Goal: Task Accomplishment & Management: Manage account settings

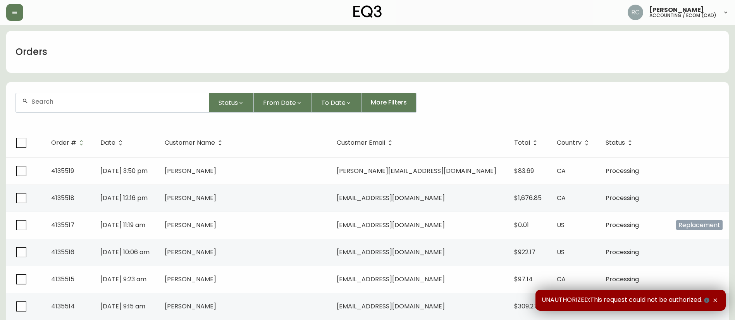
click at [84, 103] on input "text" at bounding box center [116, 101] width 171 height 7
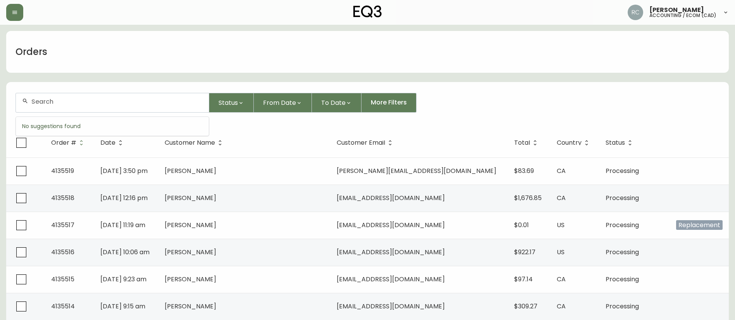
paste input "4133797"
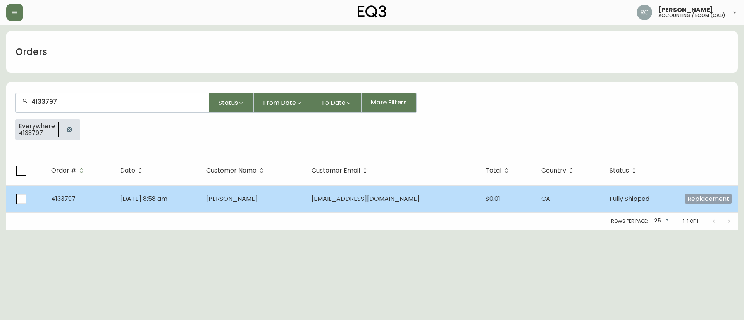
type input "4133797"
click at [258, 201] on span "[PERSON_NAME]" at bounding box center [232, 198] width 52 height 9
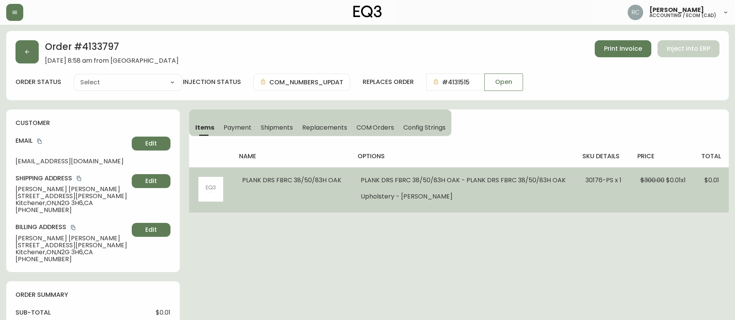
type input "Fully Shipped"
select select "FULLY_SHIPPED"
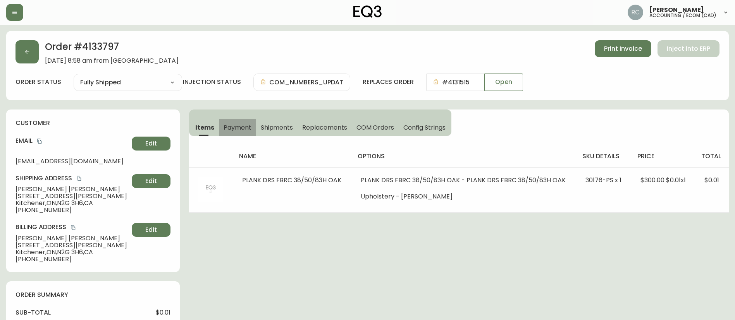
click at [245, 127] on span "Payment" at bounding box center [237, 128] width 28 height 8
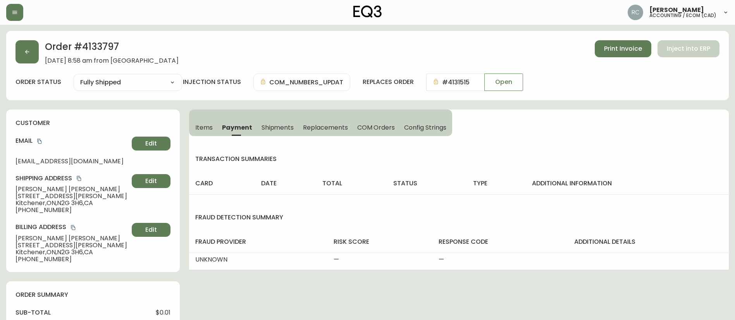
click at [199, 129] on span "Items" at bounding box center [203, 128] width 17 height 8
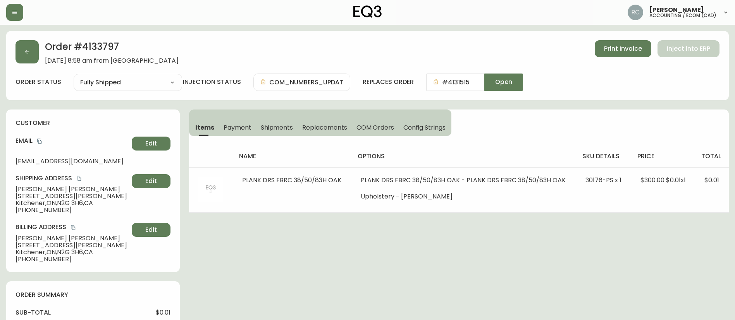
click at [501, 82] on span "Open" at bounding box center [503, 82] width 17 height 9
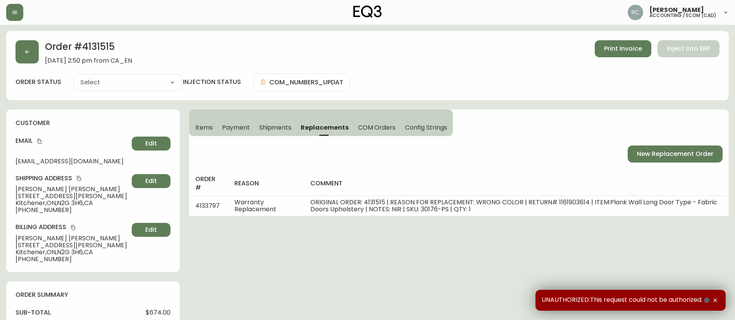
type input "Fully Shipped"
select select "FULLY_SHIPPED"
click at [97, 51] on h2 "Order # 4131515" at bounding box center [88, 48] width 87 height 17
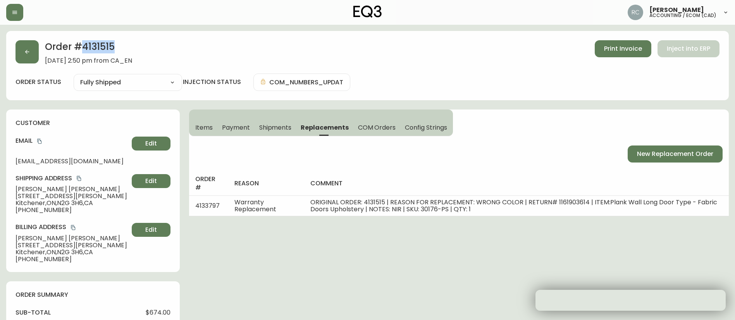
click at [97, 51] on h2 "Order # 4131515" at bounding box center [88, 48] width 87 height 17
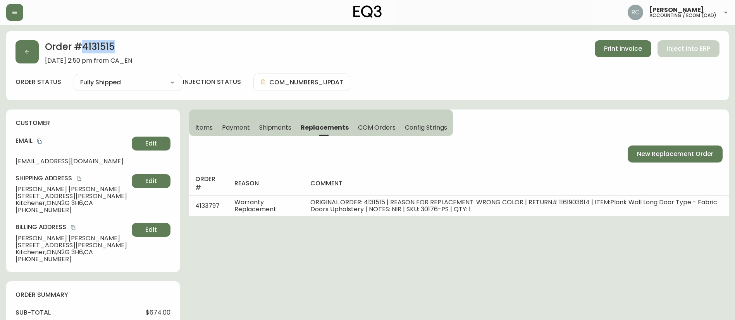
copy h2 "4131515"
click at [240, 128] on span "Payment" at bounding box center [236, 128] width 28 height 8
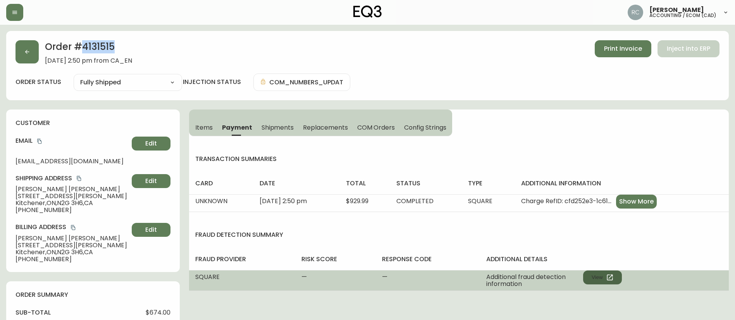
click at [599, 275] on button "View" at bounding box center [602, 278] width 39 height 14
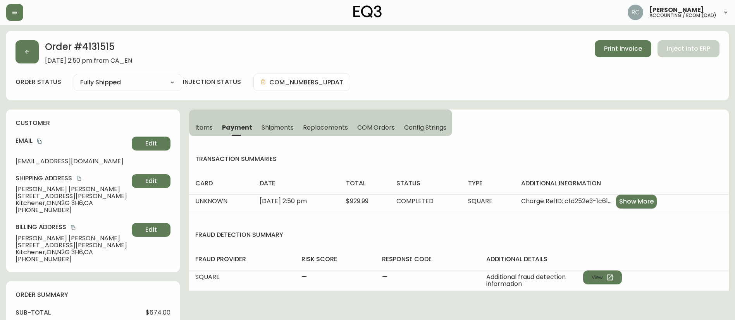
click at [38, 191] on span "Bryan Cunningham" at bounding box center [71, 189] width 113 height 7
click at [37, 191] on span "Bryan Cunningham" at bounding box center [71, 189] width 113 height 7
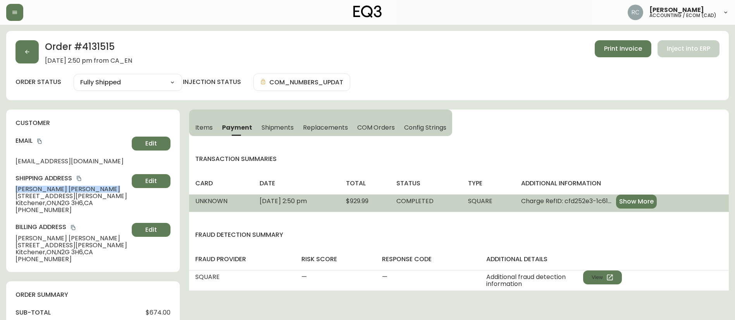
copy span "Bryan Cunningham"
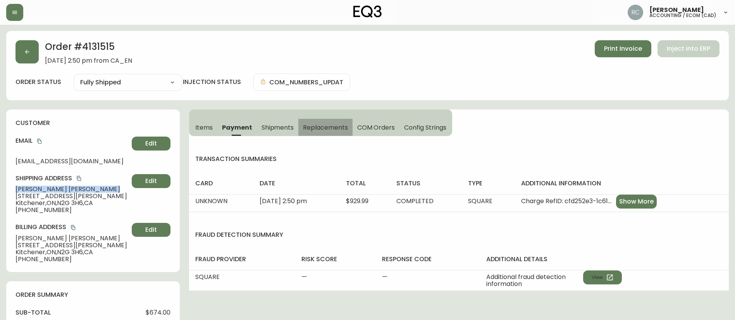
click at [326, 131] on span "Replacements" at bounding box center [325, 128] width 45 height 8
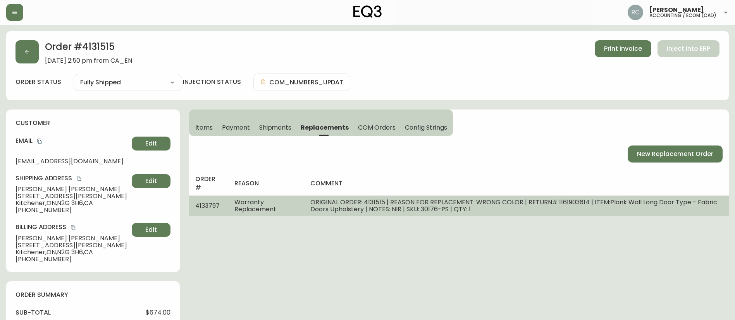
click at [320, 204] on span "ORIGINAL ORDER: 4131515 | REASON FOR REPLACEMENT: WRONG COLOR | RETURN# 1161903…" at bounding box center [513, 206] width 407 height 16
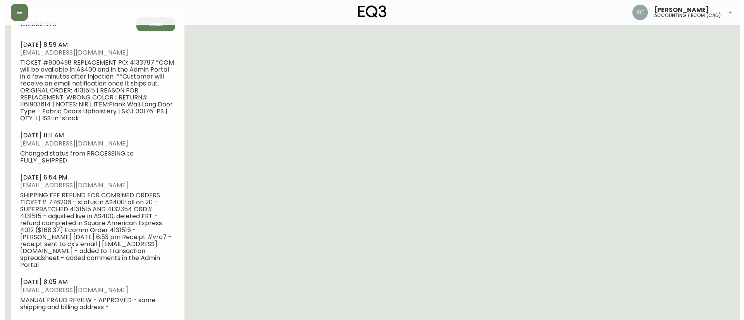
scroll to position [416, 0]
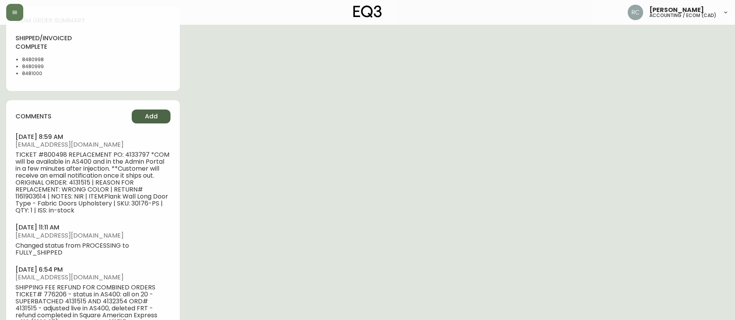
click at [150, 116] on span "Add" at bounding box center [151, 116] width 13 height 9
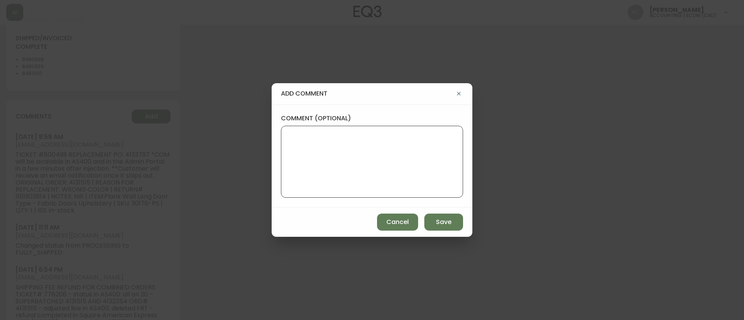
click at [348, 151] on textarea "comment (optional)" at bounding box center [371, 162] width 169 height 62
paste textarea "COMPENSATION FOR POOR EXPERIENCE TICKET# 835782 ORIGINAL ORD# 4131515 REPLACEME…"
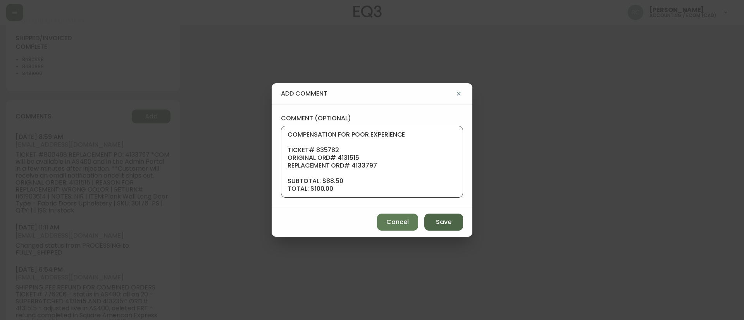
scroll to position [70, 0]
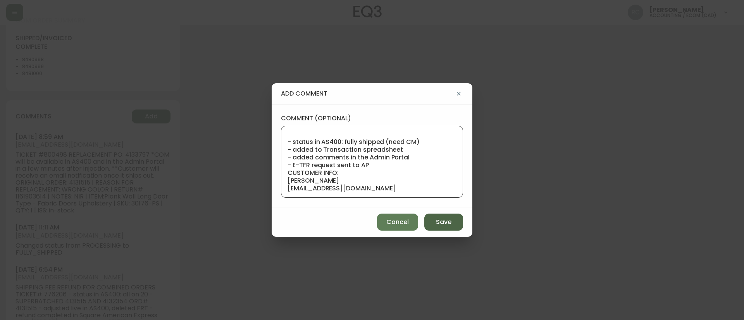
type textarea "COMPENSATION FOR POOR EXPERIENCE TICKET# 835782 ORIGINAL ORD# 4131515 REPLACEME…"
click at [443, 223] on span "Save" at bounding box center [443, 222] width 15 height 9
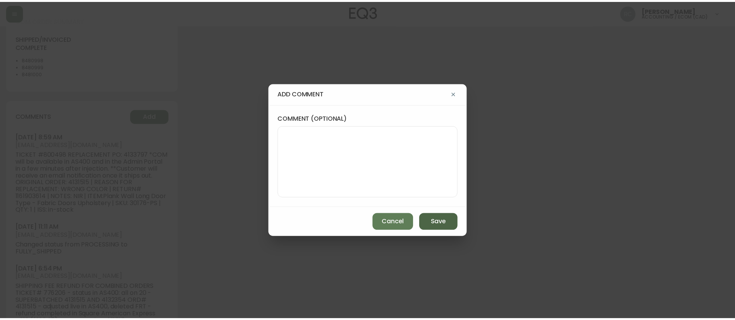
scroll to position [0, 0]
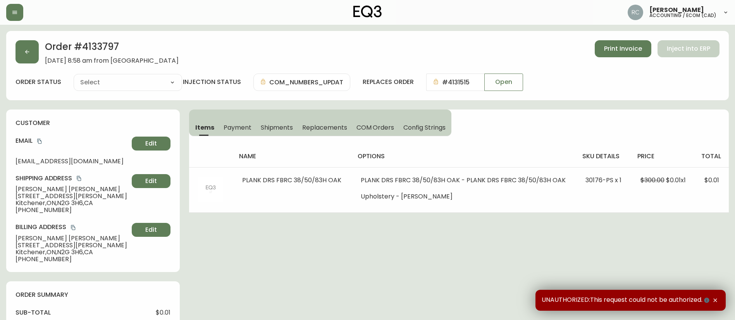
type input "Fully Shipped"
select select "FULLY_SHIPPED"
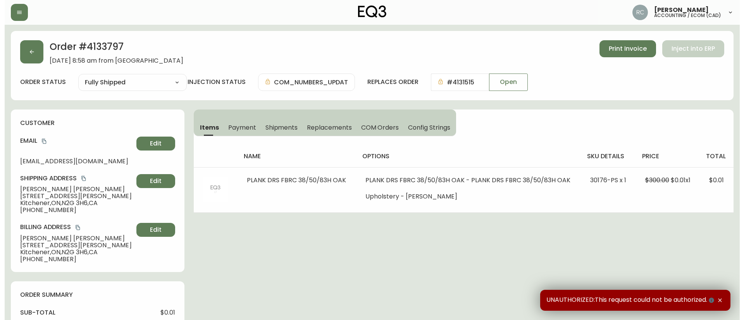
scroll to position [399, 0]
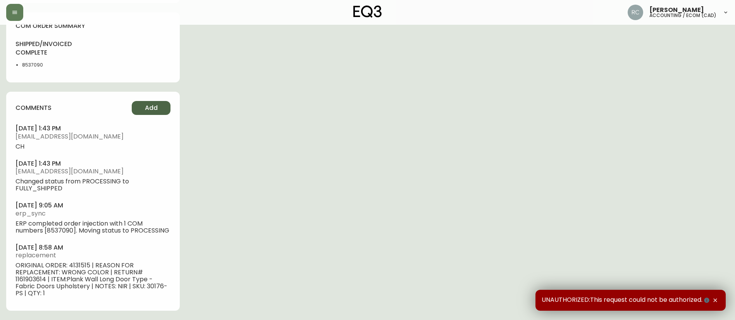
click at [165, 101] on button "Add" at bounding box center [151, 108] width 39 height 14
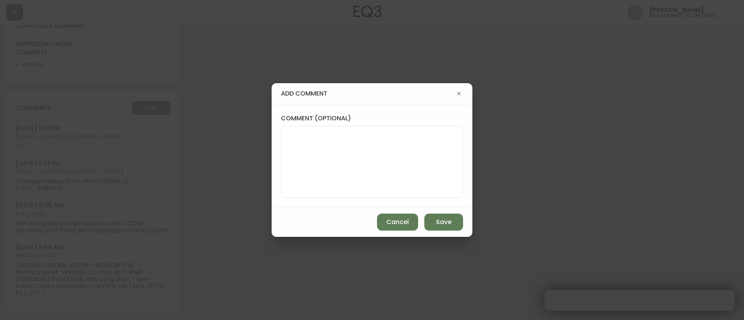
click at [345, 141] on textarea "comment (optional)" at bounding box center [371, 162] width 169 height 62
paste textarea "COMPENSATION FOR POOR EXPERIENCE TICKET# 835782 ORIGINAL ORD# 4131515 REPLACEME…"
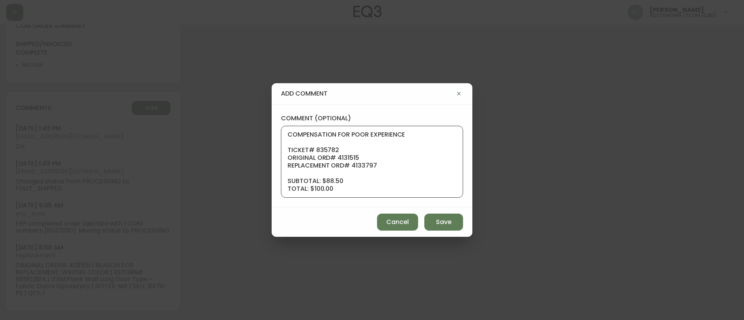
scroll to position [70, 0]
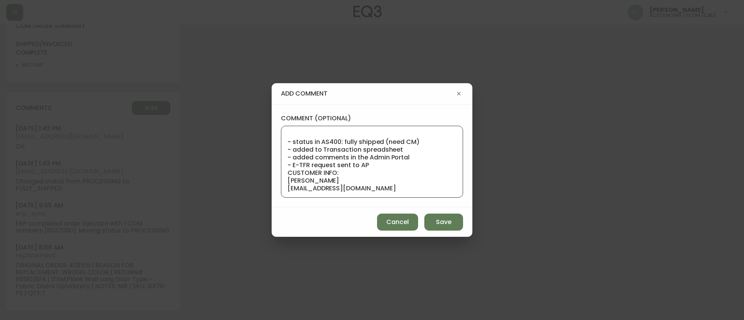
type textarea "COMPENSATION FOR POOR EXPERIENCE TICKET# 835782 ORIGINAL ORD# 4131515 REPLACEME…"
click at [453, 232] on div "Cancel Save" at bounding box center [371, 222] width 201 height 29
click at [454, 225] on button "Save" at bounding box center [443, 222] width 39 height 17
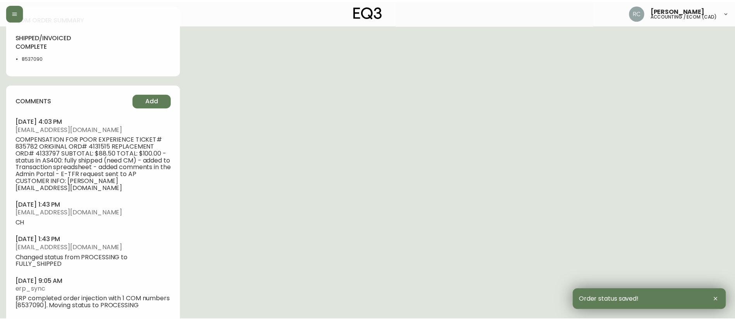
scroll to position [385, 0]
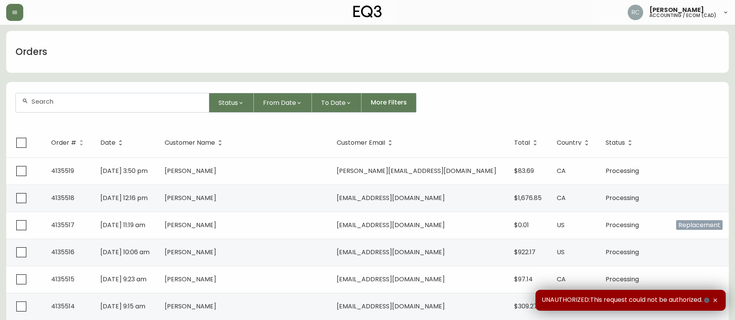
click at [136, 95] on div at bounding box center [112, 102] width 193 height 19
paste input "4134221"
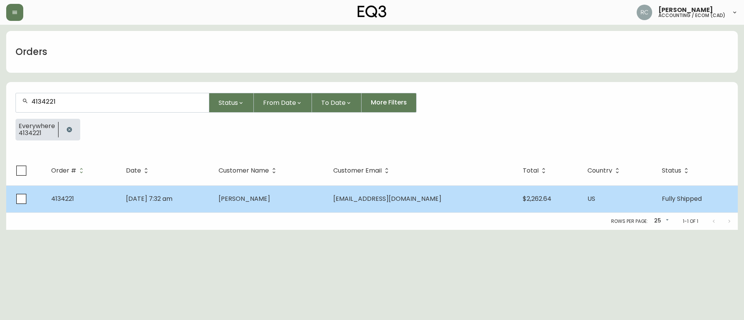
type input "4134221"
click at [203, 201] on td "Jul 19 2025, 7:32 am" at bounding box center [166, 199] width 93 height 27
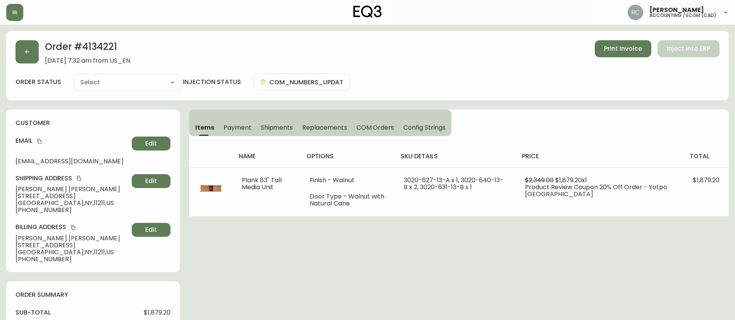
type input "Fully Shipped"
select select "FULLY_SHIPPED"
click at [225, 127] on span "Payment" at bounding box center [237, 128] width 28 height 8
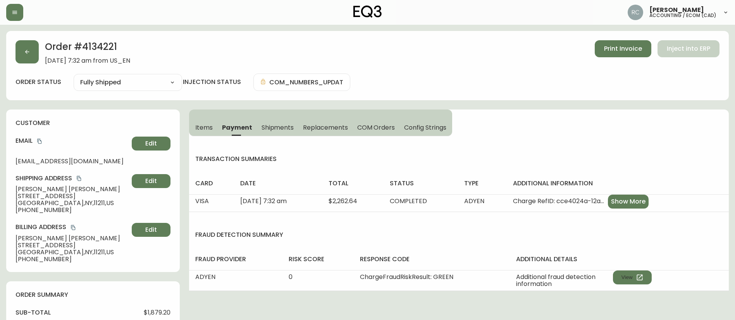
click at [199, 125] on span "Items" at bounding box center [203, 128] width 17 height 8
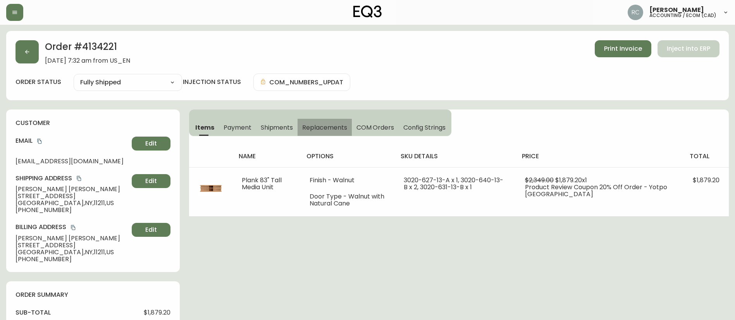
click at [336, 119] on button "Replacements" at bounding box center [324, 127] width 54 height 17
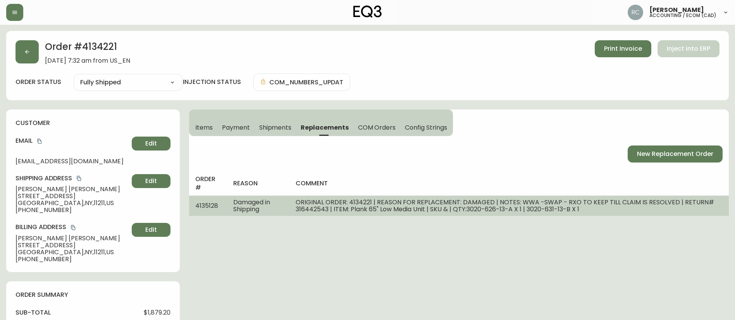
click at [347, 213] on span "ORIGINAL ORDER: 4134221 | REASON FOR REPLACEMENT: DAMAGED | NOTES: WWA -SWAP - …" at bounding box center [505, 206] width 418 height 16
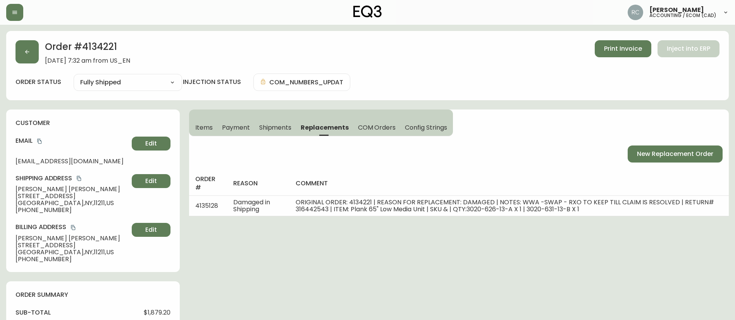
click at [204, 133] on button "Items" at bounding box center [203, 127] width 28 height 17
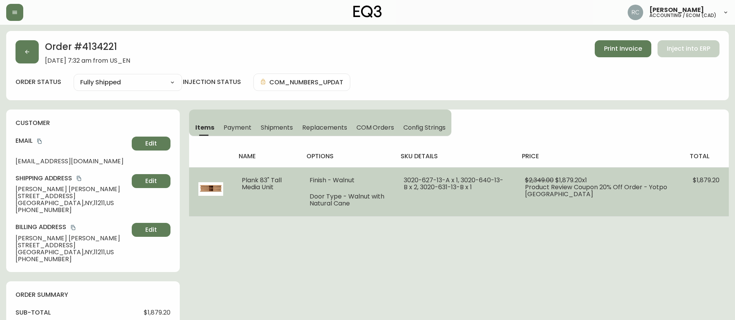
click at [587, 180] on span "$1,879.20 x 1" at bounding box center [571, 180] width 32 height 9
click at [587, 181] on span "$1,879.20 x 1" at bounding box center [571, 180] width 32 height 9
copy span "1,879.20"
click at [441, 181] on span "3020-627-13-A x 1, 3020-640-13-B x 2, 3020-631-13-B x 1" at bounding box center [454, 184] width 100 height 16
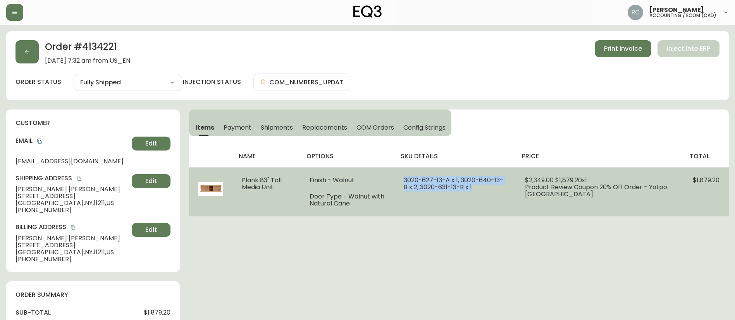
drag, startPoint x: 416, startPoint y: 179, endPoint x: 494, endPoint y: 187, distance: 78.7
click at [494, 187] on td "3020-627-13-A x 1, 3020-640-13-B x 2, 3020-631-13-B x 1" at bounding box center [454, 191] width 121 height 49
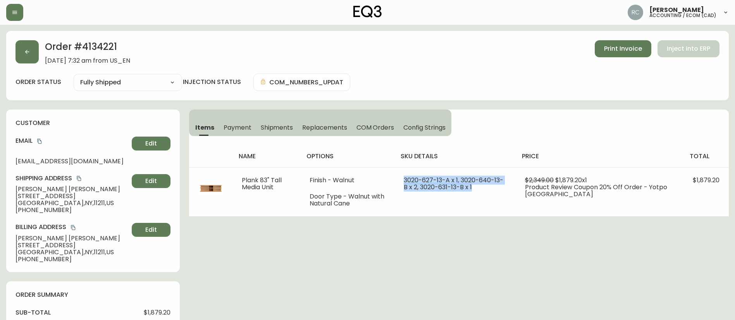
copy span "3020-627-13-A x 1, 3020-640-13-B x 2, 3020-631-13-B x 1"
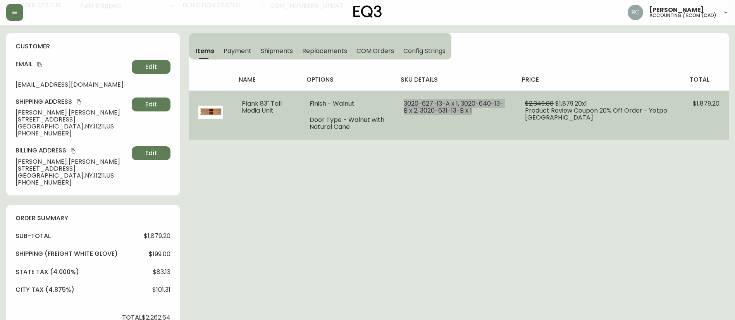
scroll to position [77, 0]
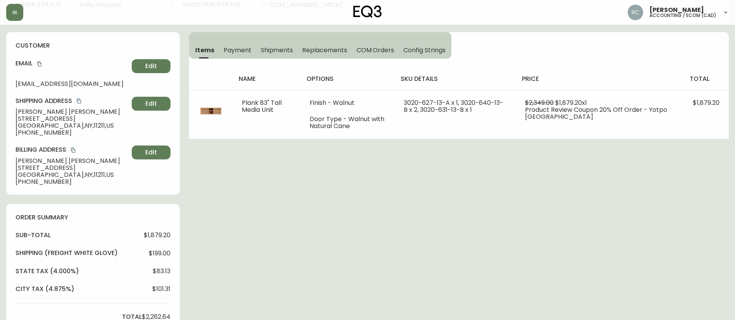
click at [566, 184] on div "Order # 4134221 July 19, 2025 at 7:32 am from US_EN Print Invoice Inject into E…" at bounding box center [367, 292] width 722 height 676
click at [246, 50] on span "Payment" at bounding box center [237, 50] width 28 height 8
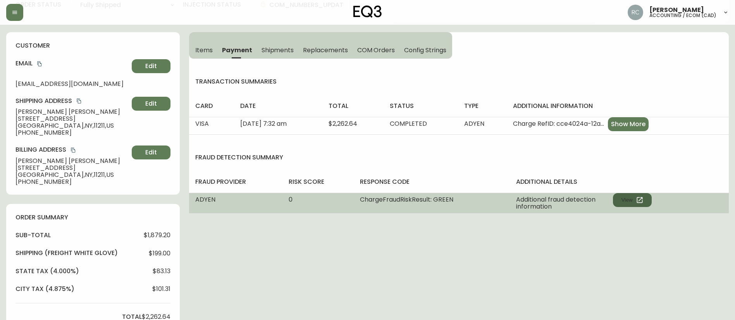
click at [621, 198] on button "View" at bounding box center [632, 200] width 39 height 14
click at [640, 206] on button "View" at bounding box center [632, 200] width 39 height 14
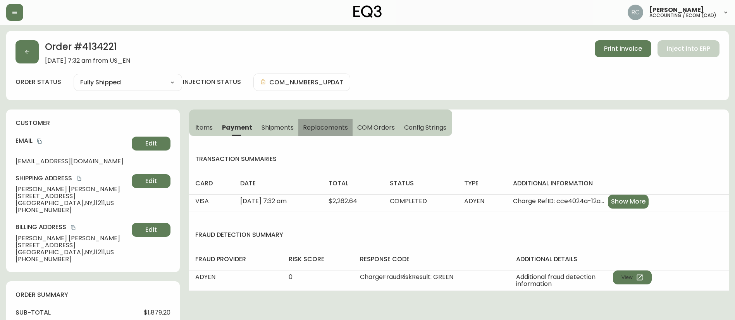
click at [335, 121] on button "Replacements" at bounding box center [325, 127] width 54 height 17
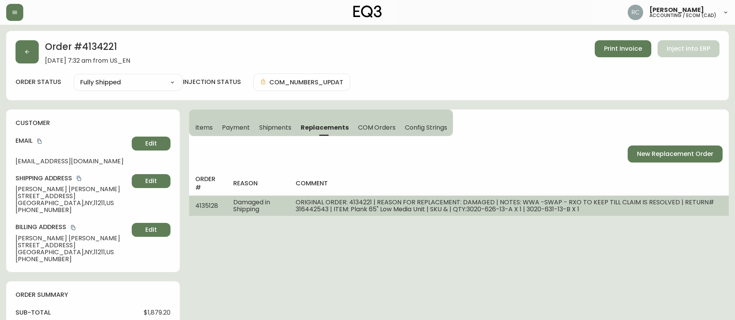
click at [481, 206] on span "ORIGINAL ORDER: 4134221 | REASON FOR REPLACEMENT: DAMAGED | NOTES: WWA -SWAP - …" at bounding box center [505, 206] width 418 height 16
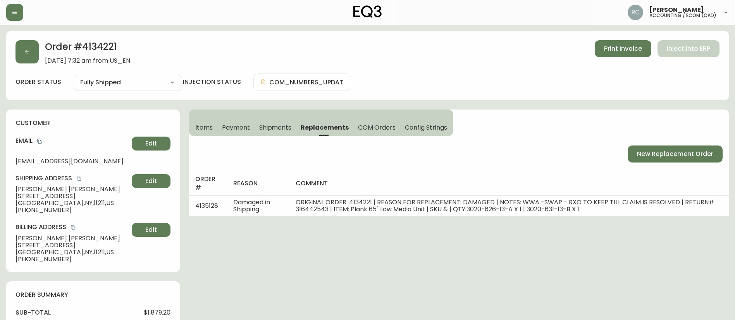
click at [95, 49] on h2 "Order # 4134221" at bounding box center [87, 48] width 85 height 17
copy h2 "4134221"
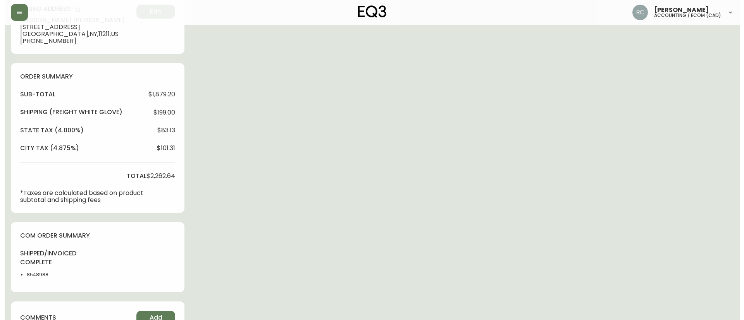
scroll to position [310, 0]
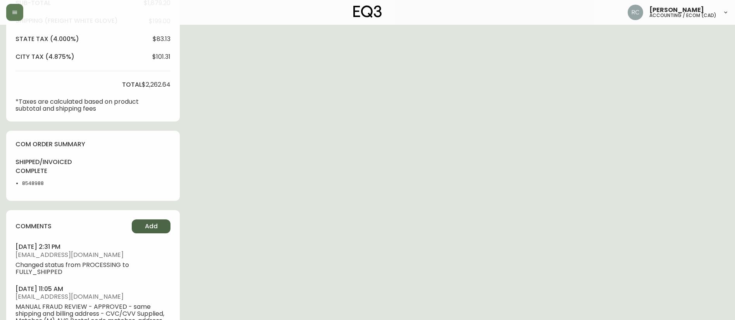
click at [145, 227] on span "Add" at bounding box center [151, 226] width 13 height 9
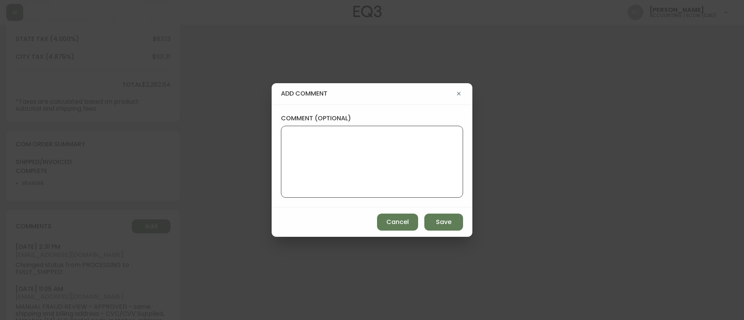
click at [333, 191] on textarea "comment (optional)" at bounding box center [371, 162] width 169 height 62
paste textarea "UNEVEN EXCHANGE REFUND ORIGINAL ORDER 4134221 3020-627-13-A x 1, 3020-640-13-B …"
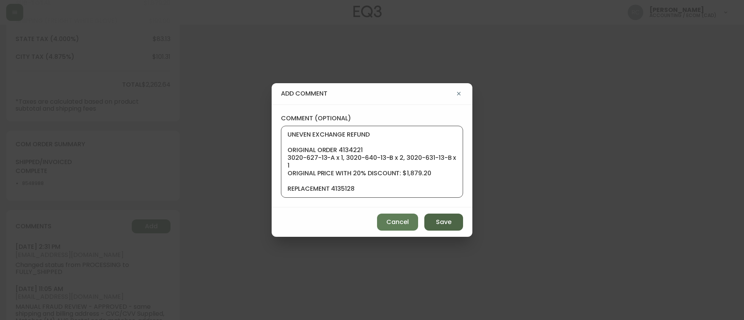
scroll to position [132, 0]
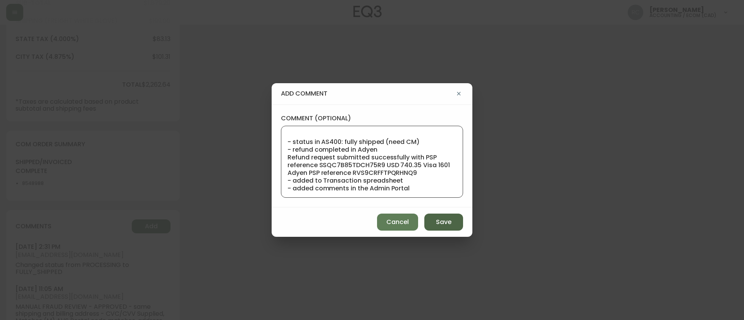
type textarea "UNEVEN EXCHANGE REFUND ORIGINAL ORDER 4134221 3020-627-13-A x 1, 3020-640-13-B …"
click at [443, 225] on span "Save" at bounding box center [443, 222] width 15 height 9
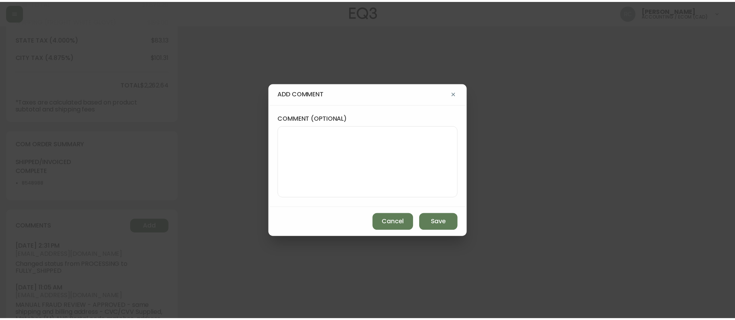
scroll to position [0, 0]
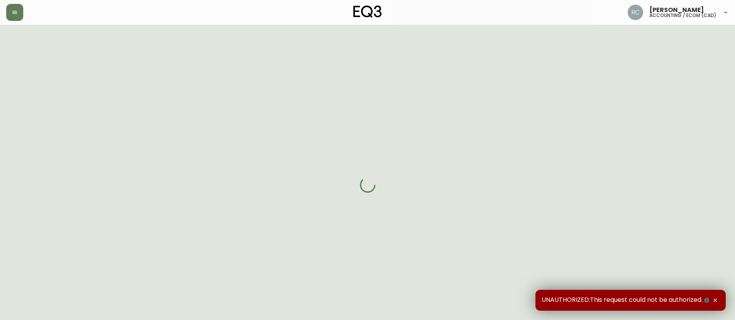
select select "FULLY_SHIPPED"
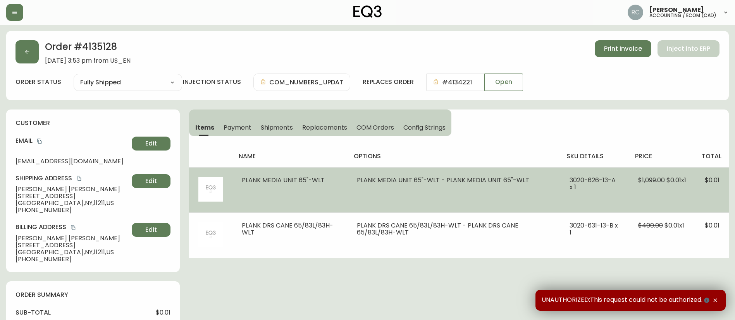
click at [435, 177] on li "PLANK MEDIA UNIT 65"-WLT - PLANK MEDIA UNIT 65"-WLT" at bounding box center [454, 180] width 194 height 7
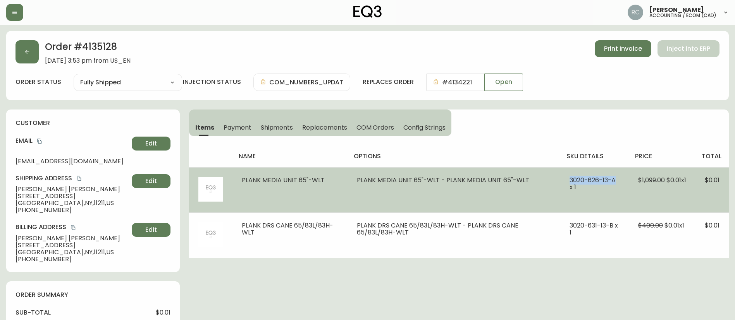
drag, startPoint x: 565, startPoint y: 179, endPoint x: 613, endPoint y: 181, distance: 47.7
click at [613, 181] on td "3020-626-13-A x 1" at bounding box center [594, 189] width 69 height 45
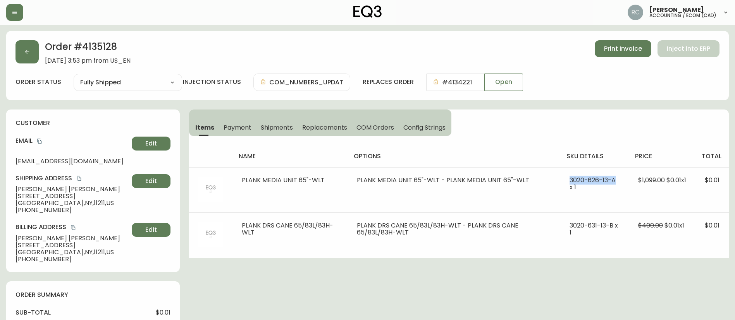
copy span "3020-626-13-A"
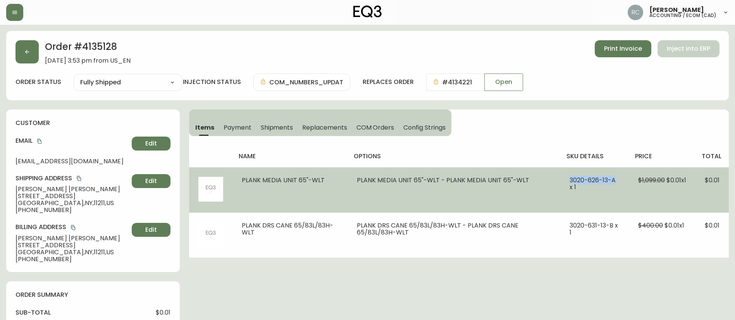
click at [586, 172] on td "3020-626-13-A x 1" at bounding box center [594, 189] width 69 height 45
drag, startPoint x: 567, startPoint y: 179, endPoint x: 612, endPoint y: 177, distance: 45.7
click at [612, 177] on td "3020-626-13-A x 1" at bounding box center [594, 189] width 69 height 45
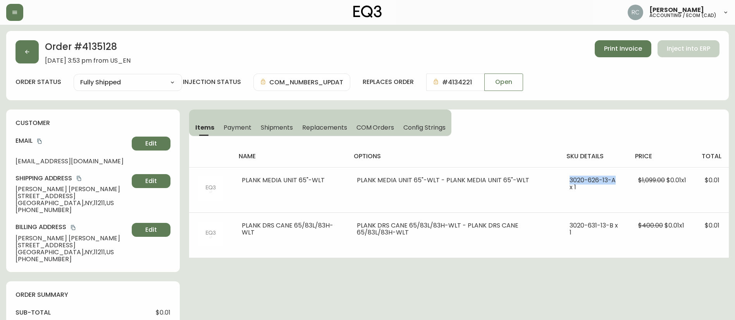
copy span "3020-626-13-A"
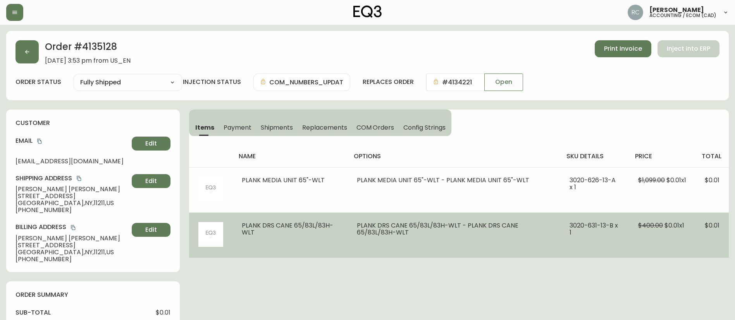
click at [326, 223] on span "PLANK DRS CANE 65/83L/83H-WLT" at bounding box center [287, 229] width 91 height 16
drag, startPoint x: 564, startPoint y: 225, endPoint x: 610, endPoint y: 223, distance: 46.1
click at [610, 223] on td "3020-631-13-B x 1" at bounding box center [594, 235] width 69 height 45
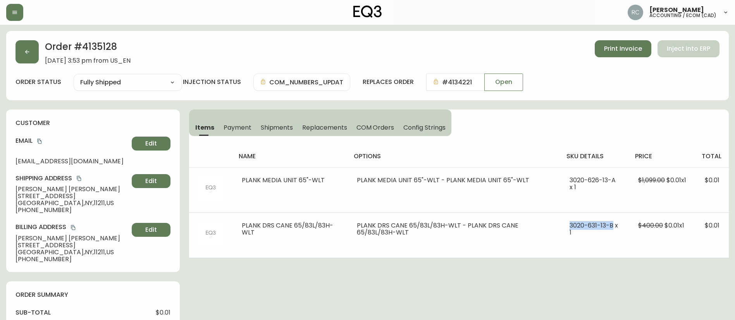
copy span "3020-631-13-B"
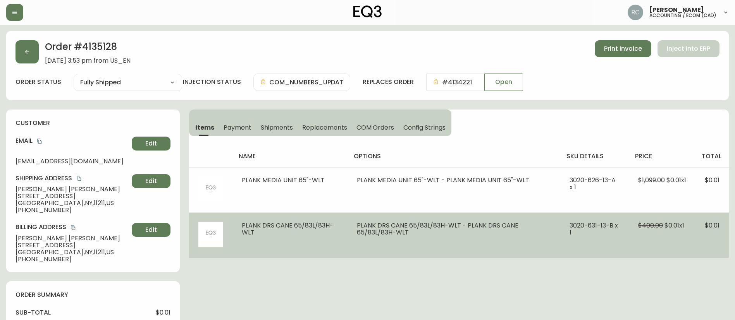
drag, startPoint x: 519, startPoint y: 211, endPoint x: 551, endPoint y: 215, distance: 32.4
click at [519, 211] on td "PLANK MEDIA UNIT 65"-WLT - PLANK MEDIA UNIT 65"-WLT" at bounding box center [453, 189] width 213 height 45
drag, startPoint x: 563, startPoint y: 226, endPoint x: 717, endPoint y: 236, distance: 154.9
click at [620, 230] on td "3020-631-13-B x 1" at bounding box center [594, 235] width 69 height 45
copy span "3020-631-13-B x 1"
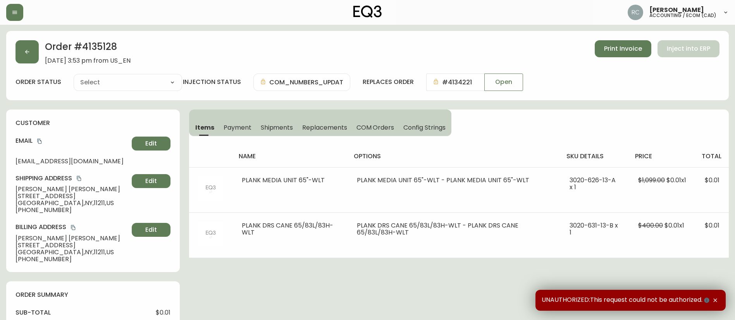
type input "Fully Shipped"
select select "FULLY_SHIPPED"
click at [100, 48] on h2 "Order # 4135128" at bounding box center [88, 48] width 86 height 17
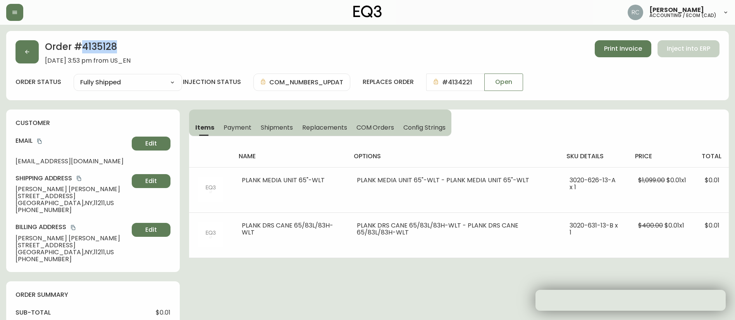
click at [100, 48] on h2 "Order # 4135128" at bounding box center [88, 48] width 86 height 17
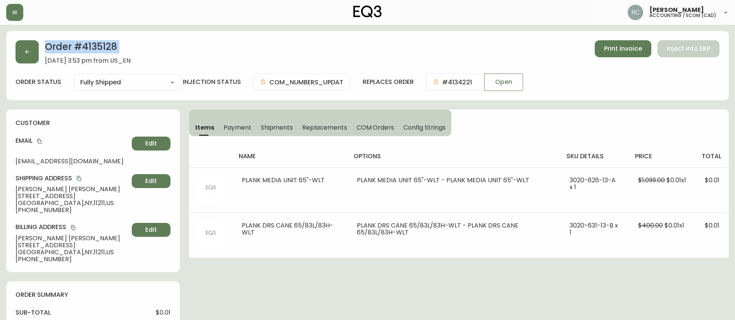
click at [100, 48] on h2 "Order # 4135128" at bounding box center [88, 48] width 86 height 17
click at [95, 44] on h2 "Order # 4135128" at bounding box center [88, 48] width 86 height 17
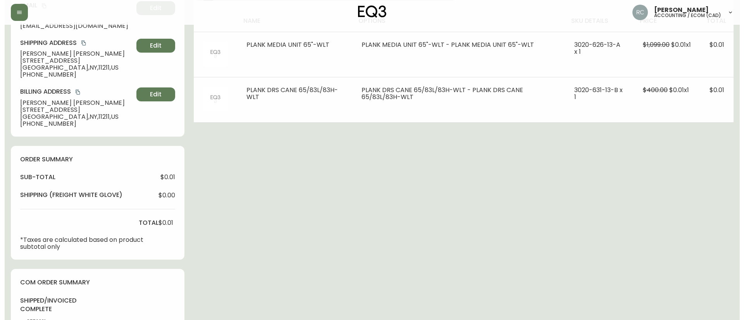
scroll to position [310, 0]
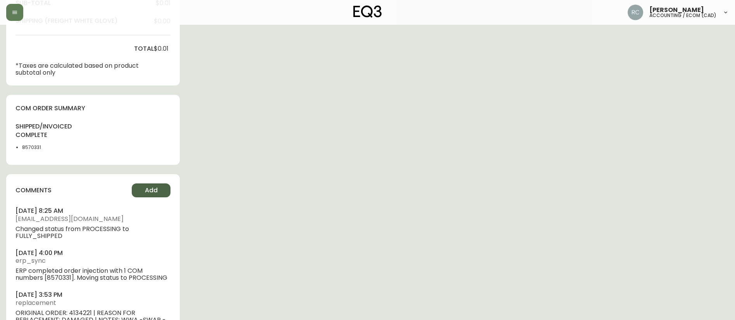
click at [156, 188] on span "Add" at bounding box center [151, 190] width 13 height 9
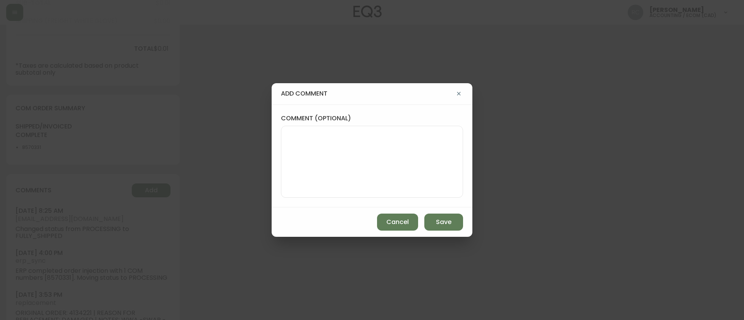
click at [380, 162] on textarea "comment (optional)" at bounding box center [371, 162] width 169 height 62
paste textarea "UNEVEN EXCHANGE REFUND ORIGINAL ORDER 4134221 3020-627-13-A x 1, 3020-640-13-B …"
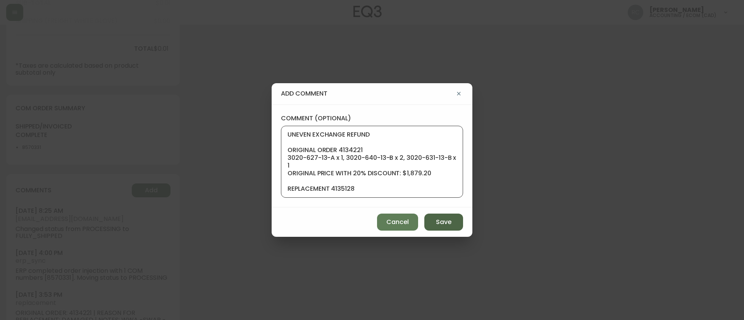
scroll to position [132, 0]
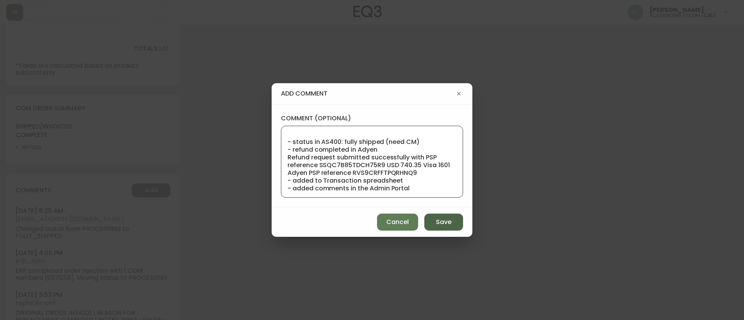
type textarea "UNEVEN EXCHANGE REFUND ORIGINAL ORDER 4134221 3020-627-13-A x 1, 3020-640-13-B …"
click at [441, 219] on span "Save" at bounding box center [443, 222] width 15 height 9
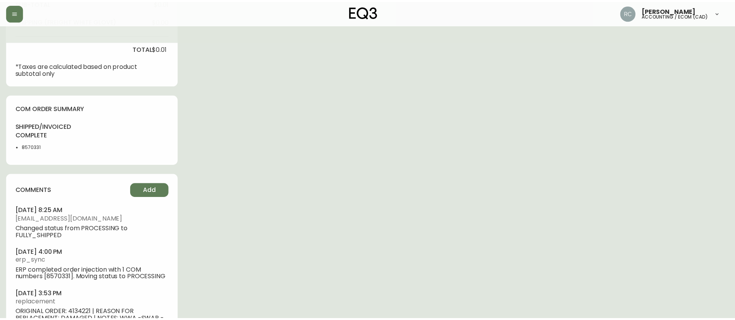
scroll to position [0, 0]
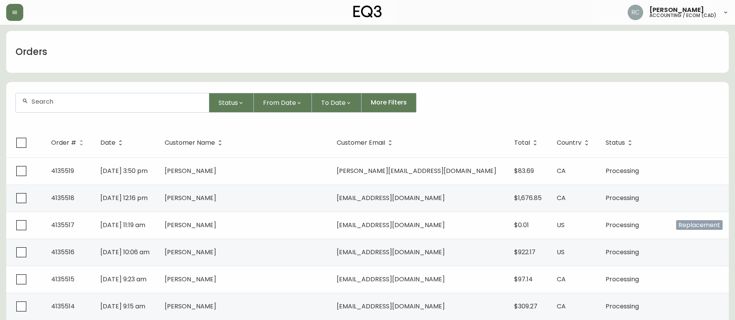
click at [121, 106] on div at bounding box center [112, 102] width 193 height 19
paste input "4134922"
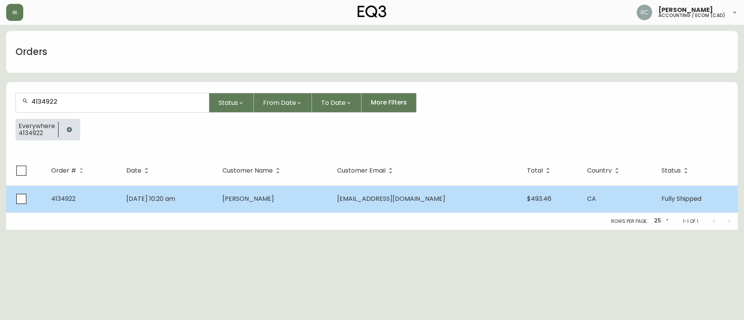
type input "4134922"
click at [175, 201] on span "Aug 29 2025, 10:20 am" at bounding box center [150, 198] width 49 height 9
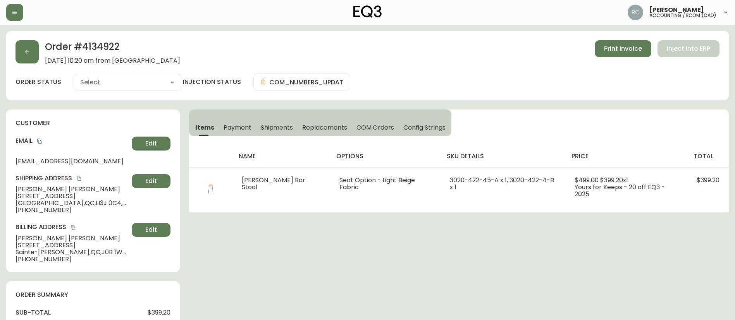
type input "Fully Shipped"
select select "FULLY_SHIPPED"
drag, startPoint x: 362, startPoint y: 128, endPoint x: 356, endPoint y: 130, distance: 6.5
click at [361, 129] on span "COM Orders" at bounding box center [375, 128] width 38 height 8
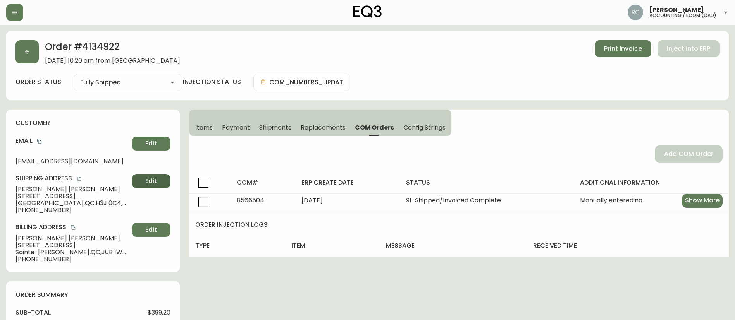
click at [147, 177] on span "Edit" at bounding box center [151, 181] width 12 height 9
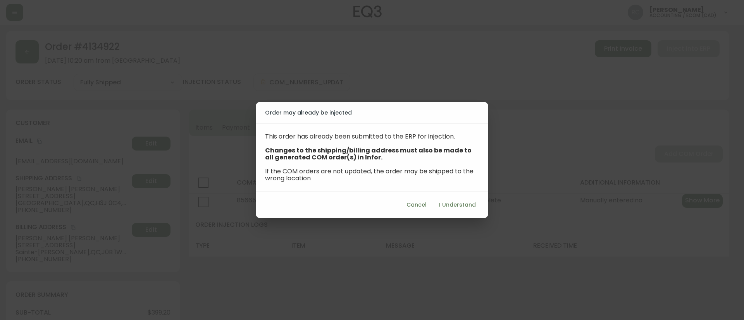
click at [454, 204] on span "I Understand" at bounding box center [457, 205] width 37 height 10
select select "QC"
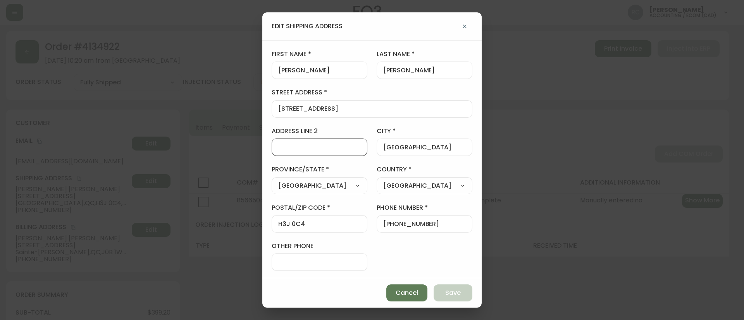
click at [298, 148] on input "address line 2" at bounding box center [319, 147] width 82 height 7
paste input "Apartment 761"
type input "Apartment 761"
click at [451, 287] on button "Save" at bounding box center [452, 293] width 39 height 17
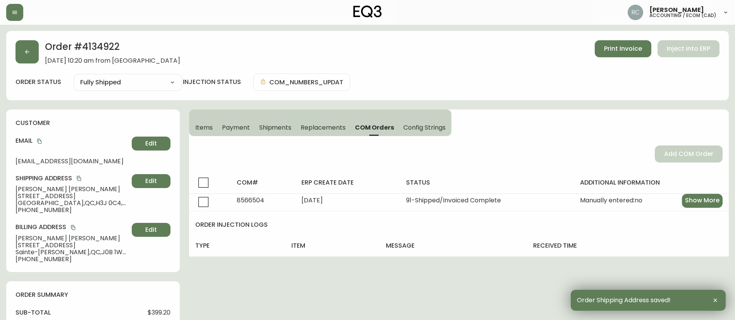
click at [217, 129] on button "Payment" at bounding box center [235, 127] width 37 height 17
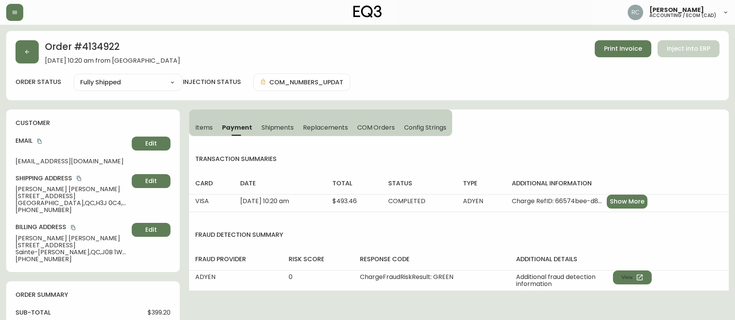
click at [200, 125] on span "Items" at bounding box center [203, 128] width 17 height 8
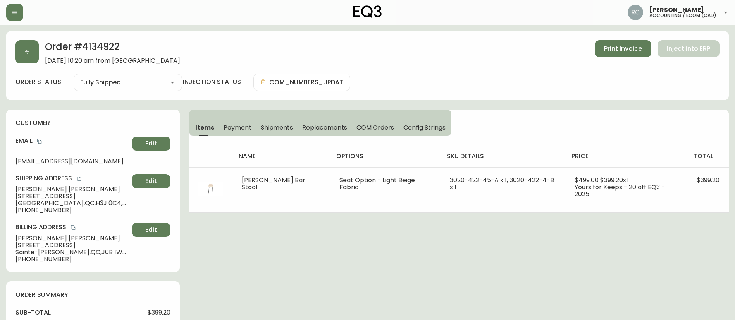
click at [233, 125] on span "Payment" at bounding box center [237, 128] width 28 height 8
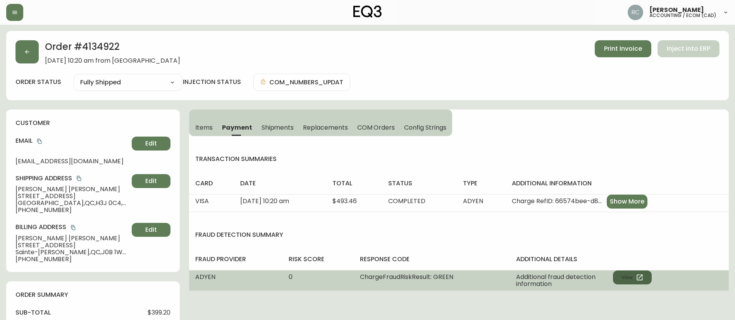
click at [635, 280] on button "View" at bounding box center [632, 278] width 39 height 14
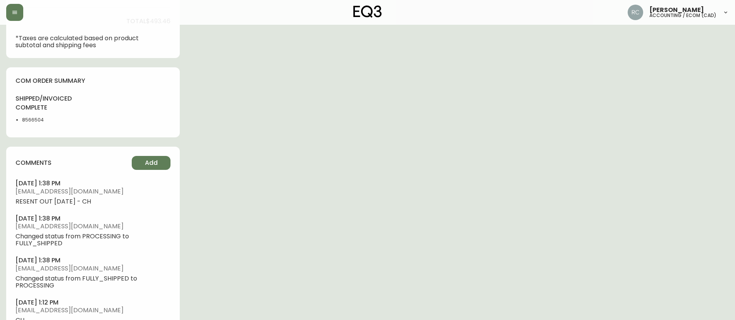
scroll to position [387, 0]
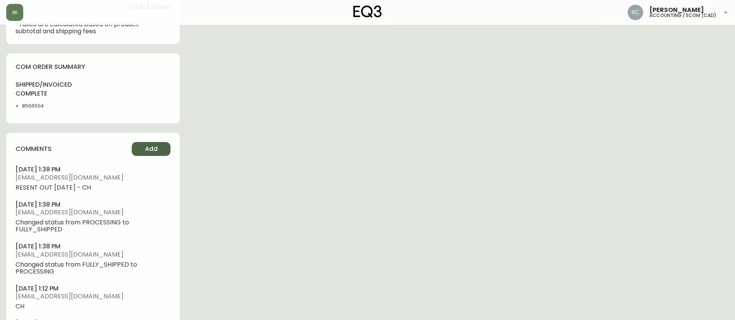
click at [144, 146] on button "Add" at bounding box center [151, 149] width 39 height 14
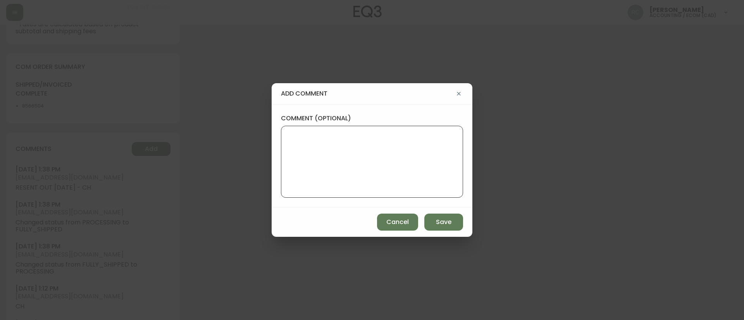
click at [362, 184] on textarea "comment (optional)" at bounding box center [371, 162] width 169 height 62
paste textarea "CVC/CVV Supplied, Matches (M) AVS Both postal code and address match (Y)"
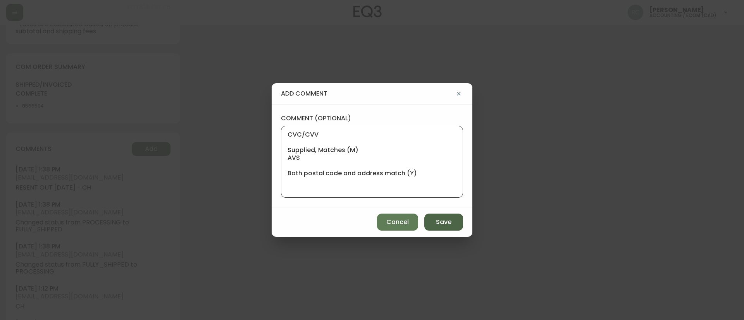
type textarea "CVC/CVV Supplied, Matches (M) AVS Both postal code and address match (Y)"
click at [446, 224] on span "Save" at bounding box center [443, 222] width 15 height 9
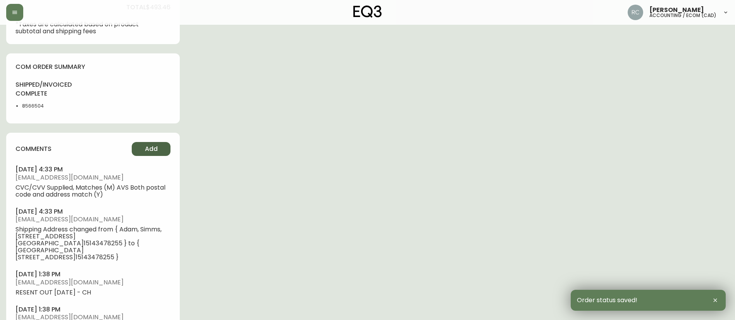
click at [160, 149] on button "Add" at bounding box center [151, 149] width 39 height 14
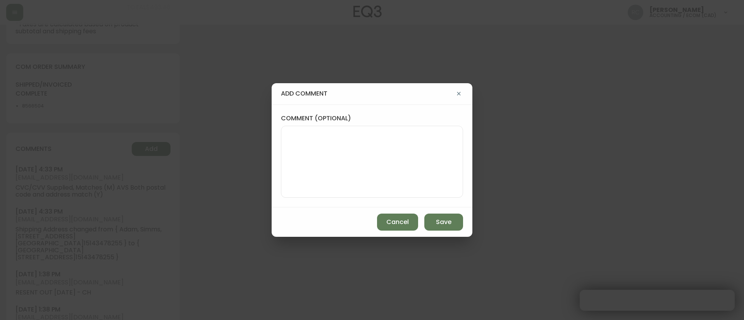
click at [286, 179] on div at bounding box center [372, 162] width 182 height 72
paste textarea "#835036"
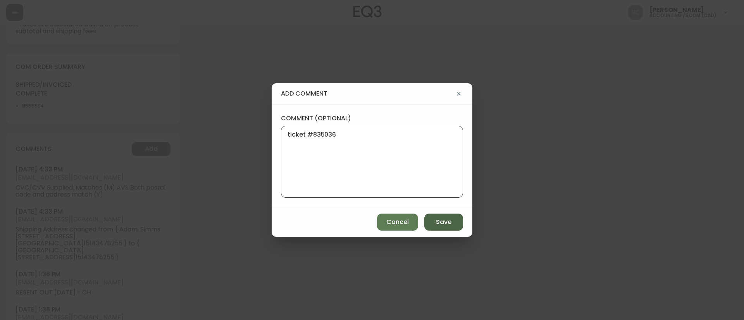
type textarea "ticket #835036"
click at [451, 225] on button "Save" at bounding box center [443, 222] width 39 height 17
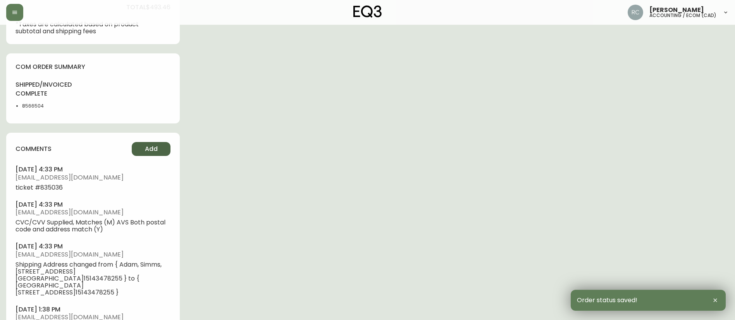
click at [144, 150] on button "Add" at bounding box center [151, 149] width 39 height 14
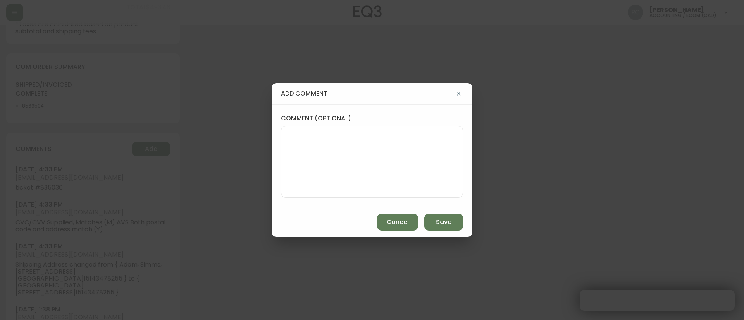
click at [333, 165] on textarea "comment (optional)" at bounding box center [371, 162] width 169 height 62
paste textarea "3yr 352d"
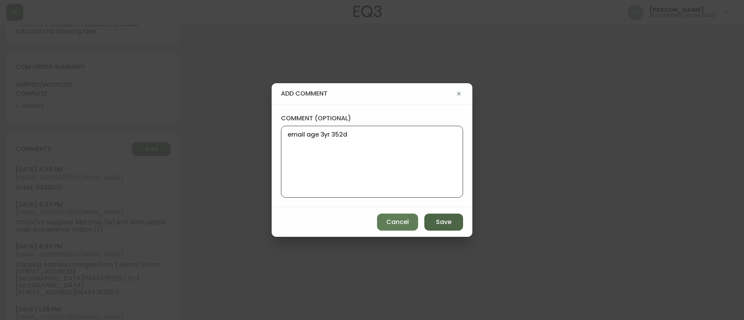
type textarea "email age 3yr 352d"
click at [434, 223] on button "Save" at bounding box center [443, 222] width 39 height 17
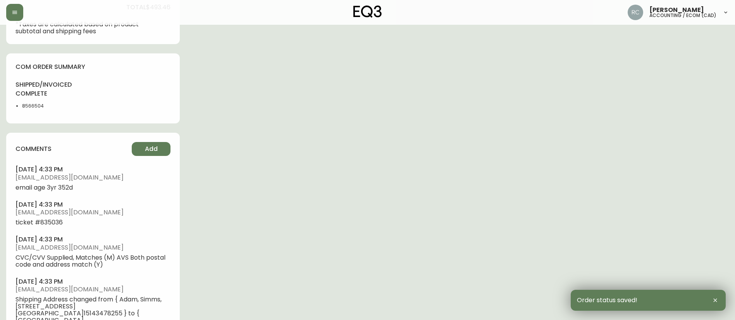
scroll to position [0, 0]
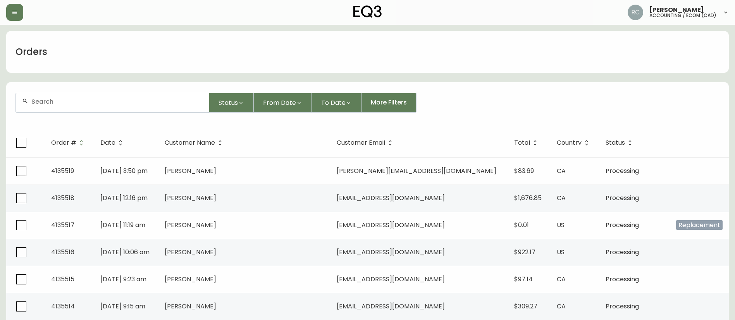
click at [113, 110] on div at bounding box center [112, 102] width 193 height 19
paste input "4134253"
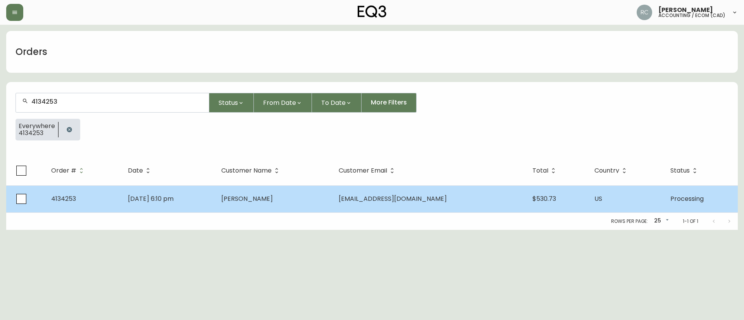
type input "4134253"
click at [387, 206] on td "dallasbda@gmail.com" at bounding box center [429, 199] width 194 height 27
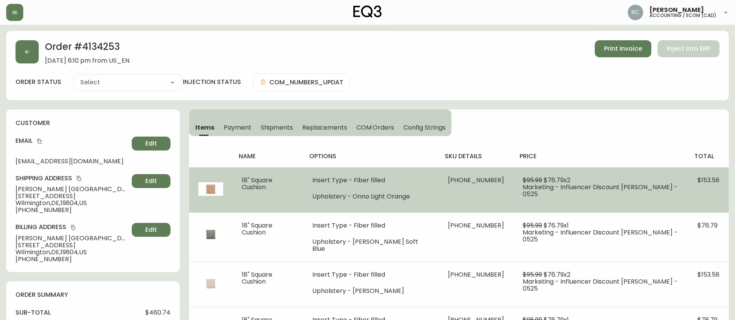
type input "Processing"
select select "PROCESSING"
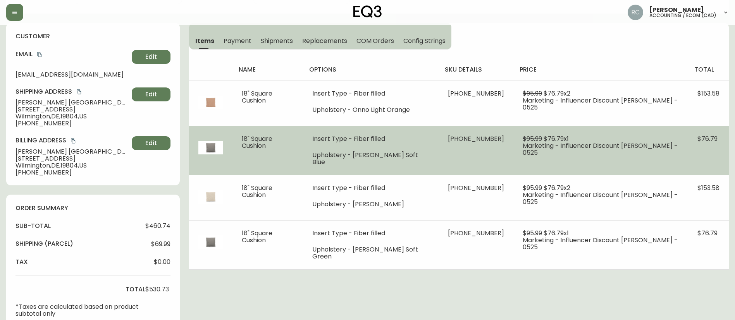
scroll to position [155, 0]
